Goal: Task Accomplishment & Management: Complete application form

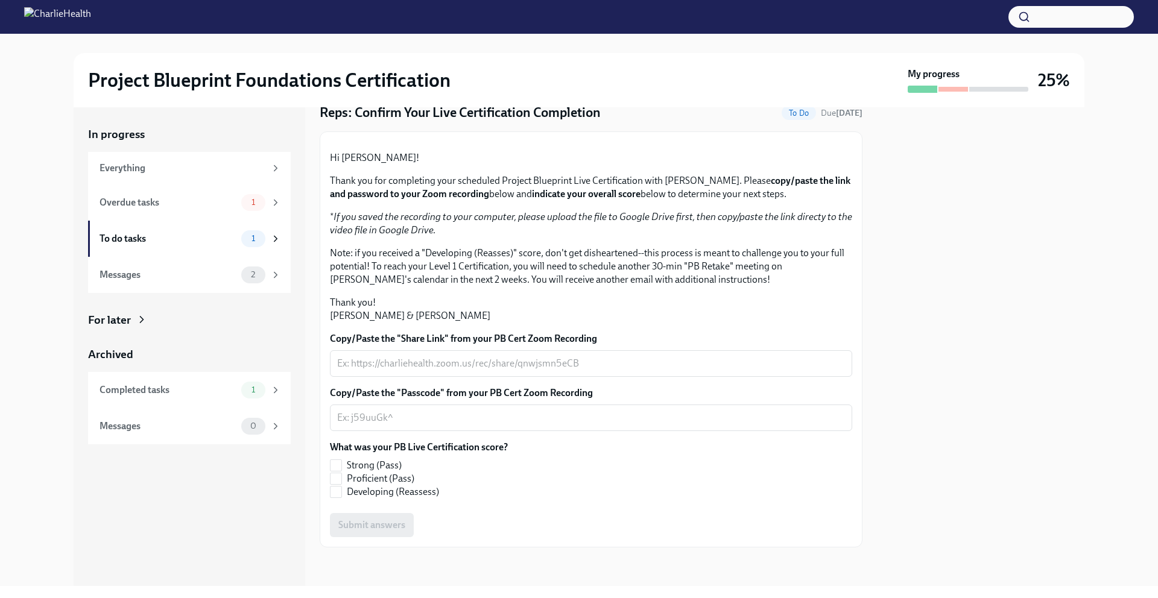
scroll to position [172, 0]
click at [362, 478] on span "Proficient (Pass)" at bounding box center [381, 478] width 68 height 13
click at [341, 478] on input "Proficient (Pass)" at bounding box center [336, 478] width 11 height 11
checkbox input "true"
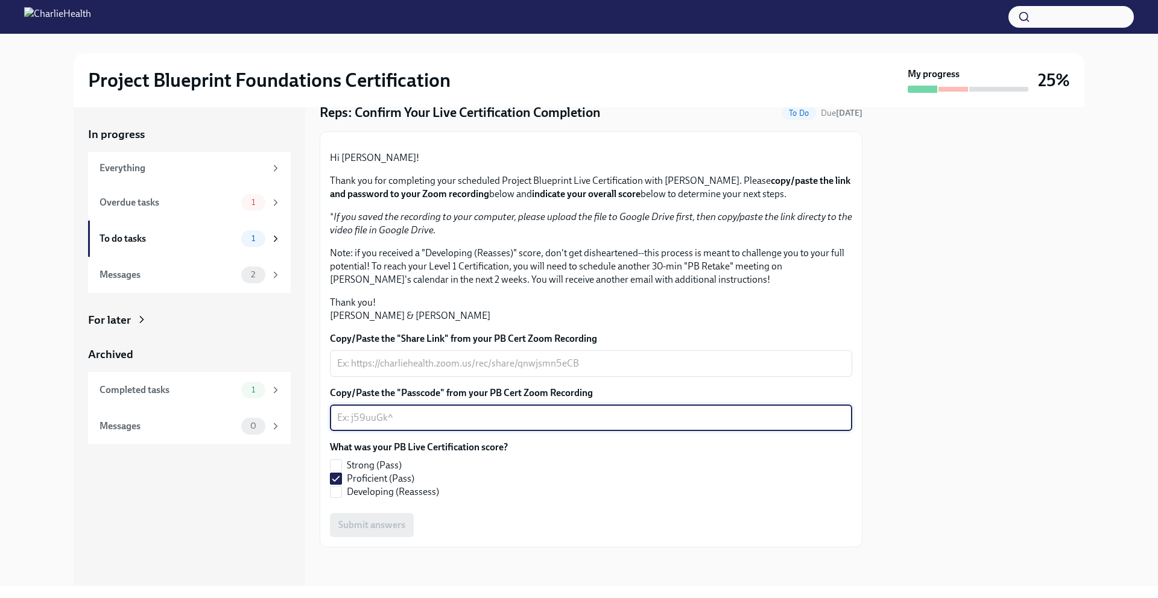
click at [393, 423] on textarea "Copy/Paste the "Passcode" from your PB Cert Zoom Recording" at bounding box center [591, 418] width 508 height 14
click at [575, 483] on div "What was your PB Live Certification score? Strong (Pass) Proficient (Pass) Deve…" at bounding box center [591, 470] width 522 height 58
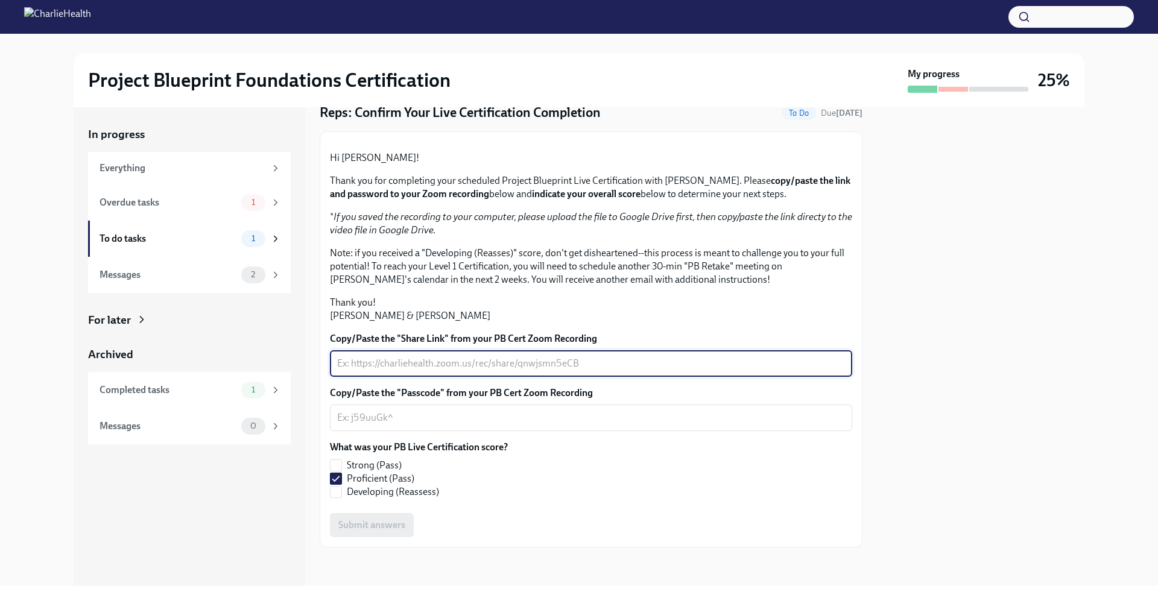
click at [434, 367] on textarea "Copy/Paste the "Share Link" from your PB Cert Zoom Recording" at bounding box center [591, 363] width 508 height 14
type textarea "N/a"
click at [416, 415] on textarea "Copy/Paste the "Passcode" from your PB Cert Zoom Recording" at bounding box center [591, 418] width 508 height 14
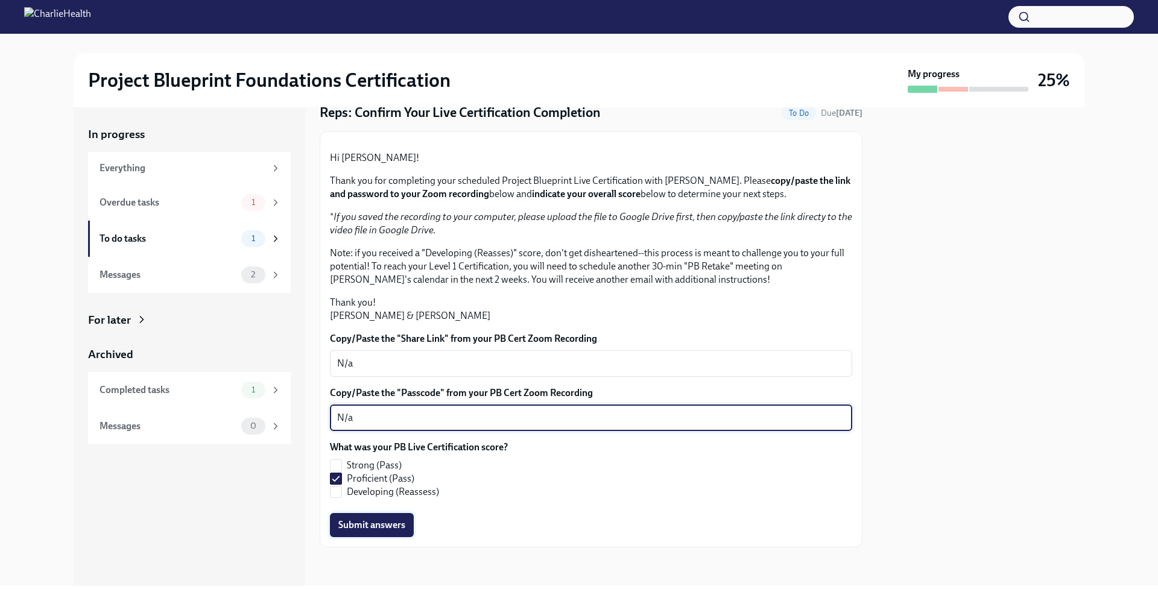
type textarea "N/a"
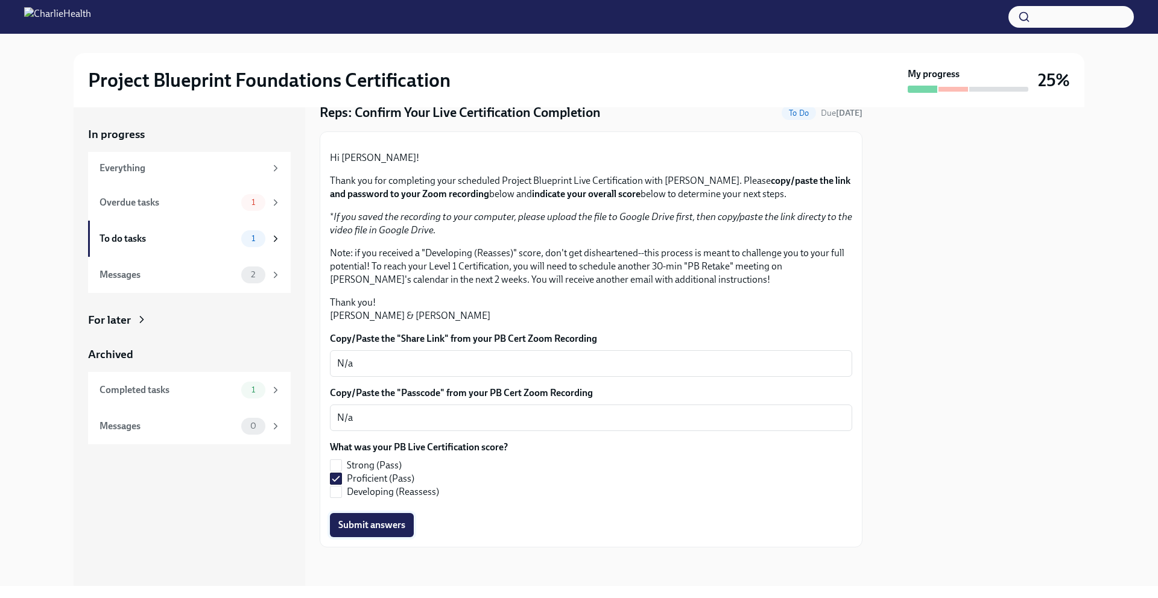
click at [397, 528] on span "Submit answers" at bounding box center [371, 525] width 67 height 12
